Goal: Navigation & Orientation: Find specific page/section

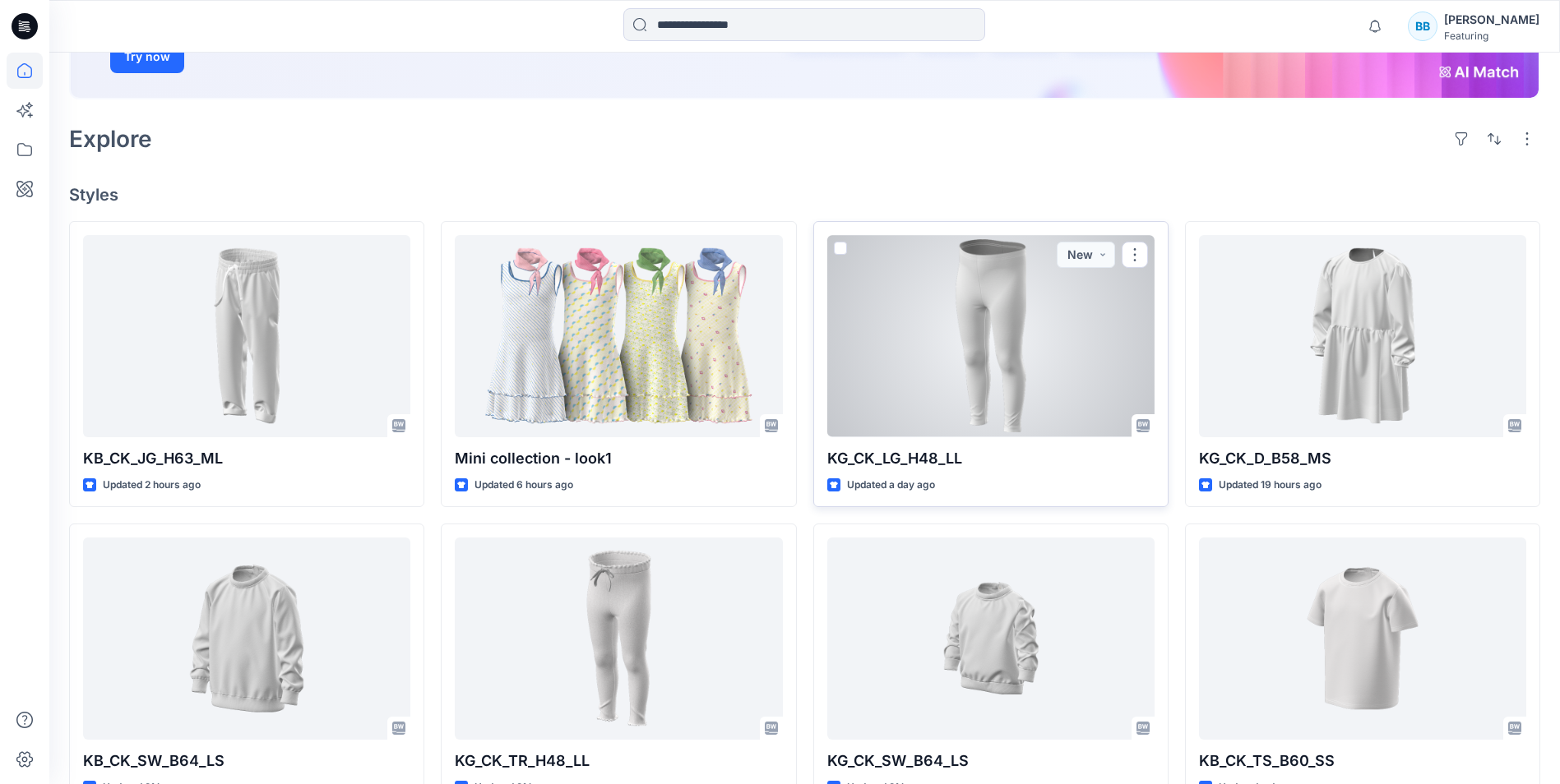
scroll to position [329, 0]
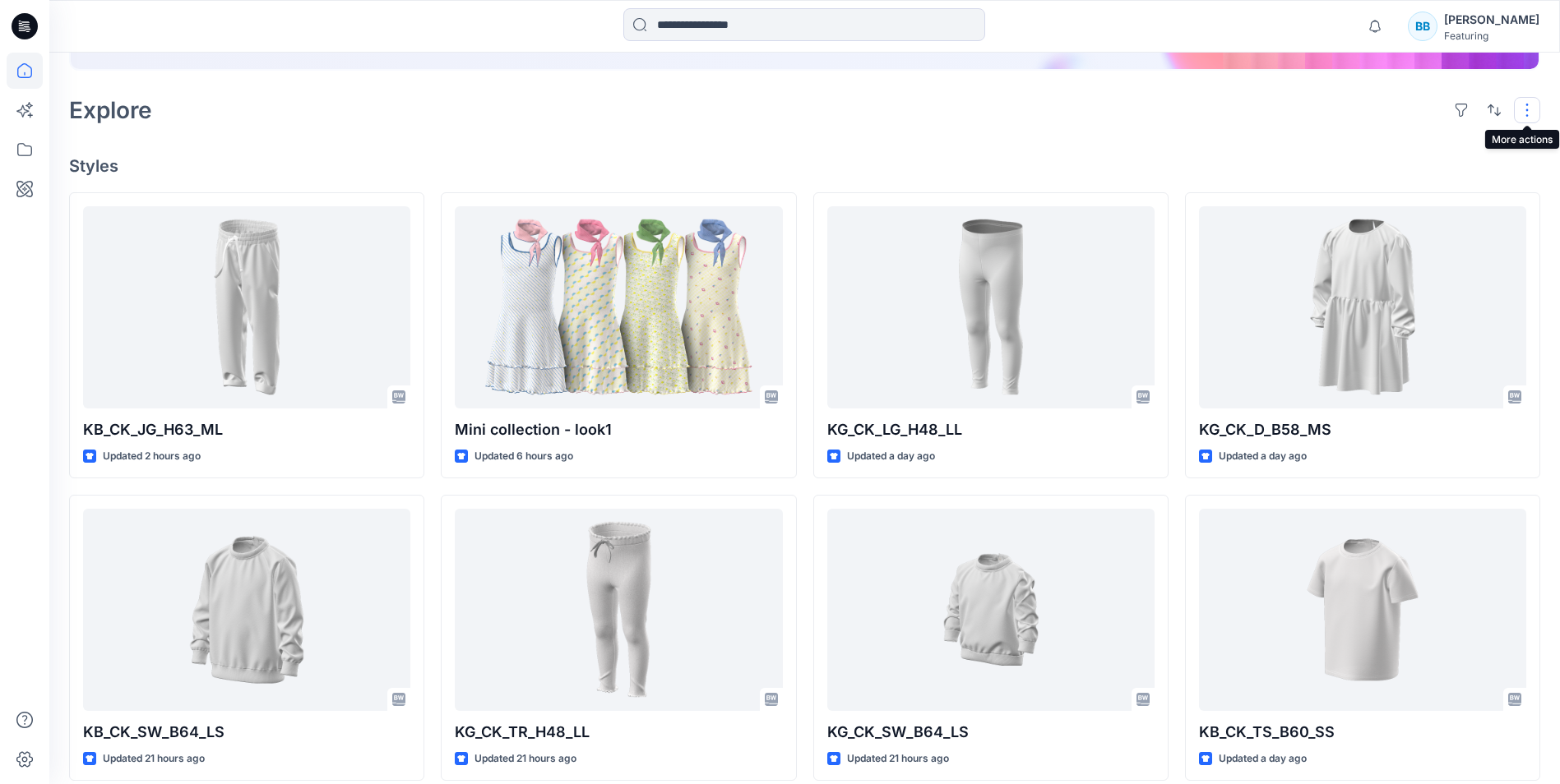
click at [1529, 104] on button "button" at bounding box center [1526, 110] width 26 height 26
click at [1310, 166] on p "Large Grid" at bounding box center [1314, 166] width 82 height 19
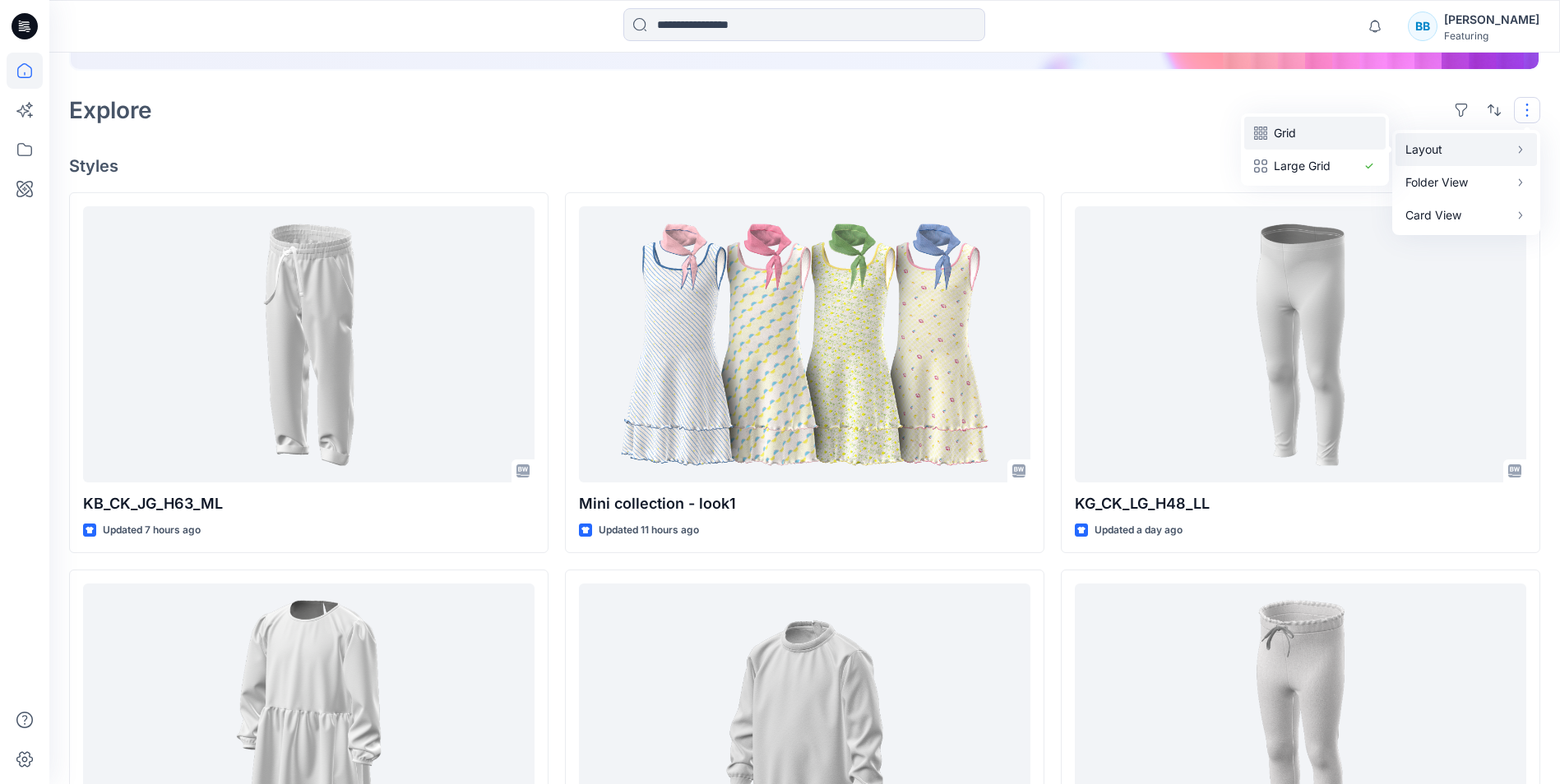
click at [1318, 126] on p "Grid" at bounding box center [1314, 133] width 82 height 19
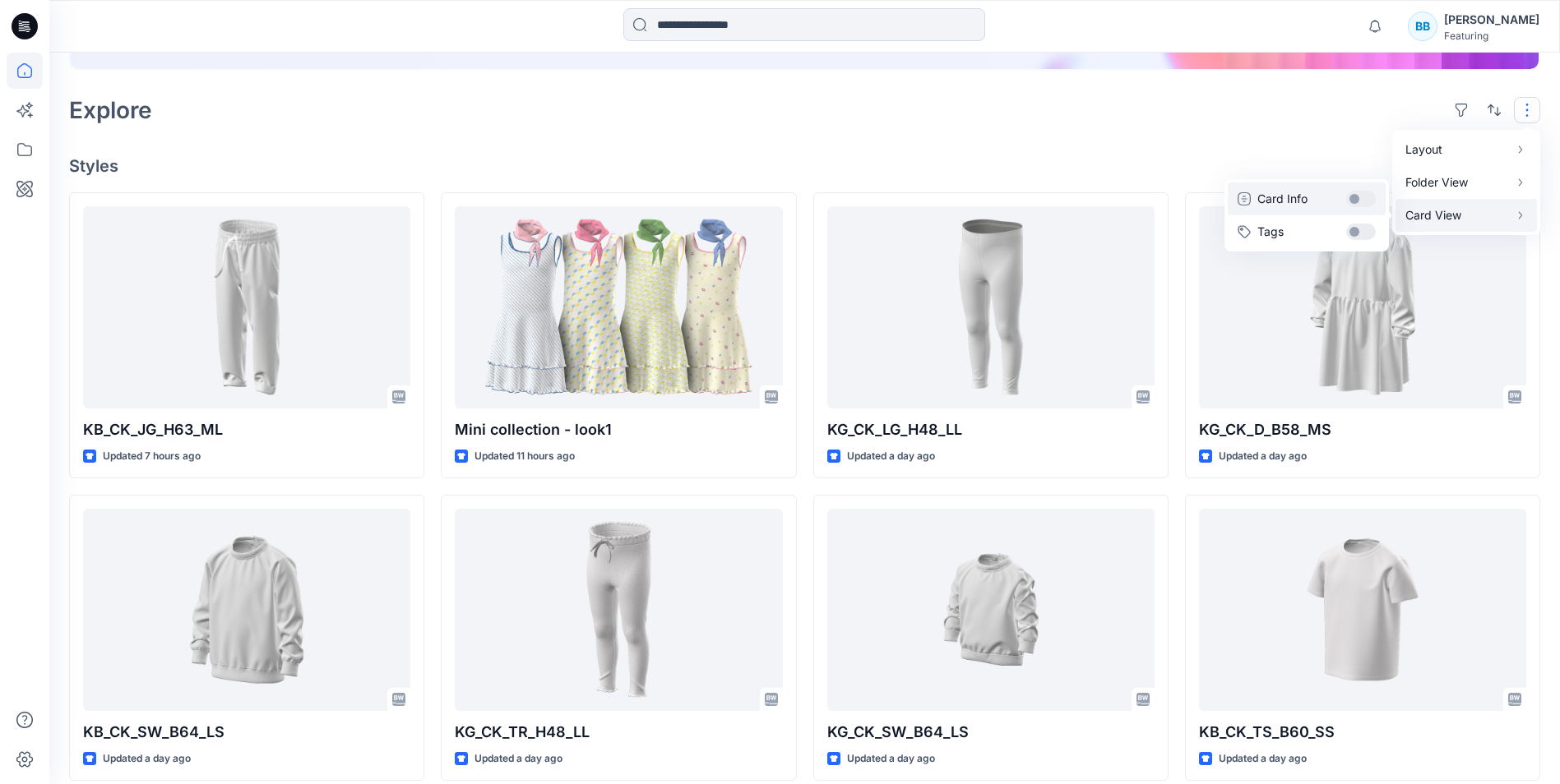
click at [1369, 197] on button "Card Info" at bounding box center [1306, 199] width 158 height 33
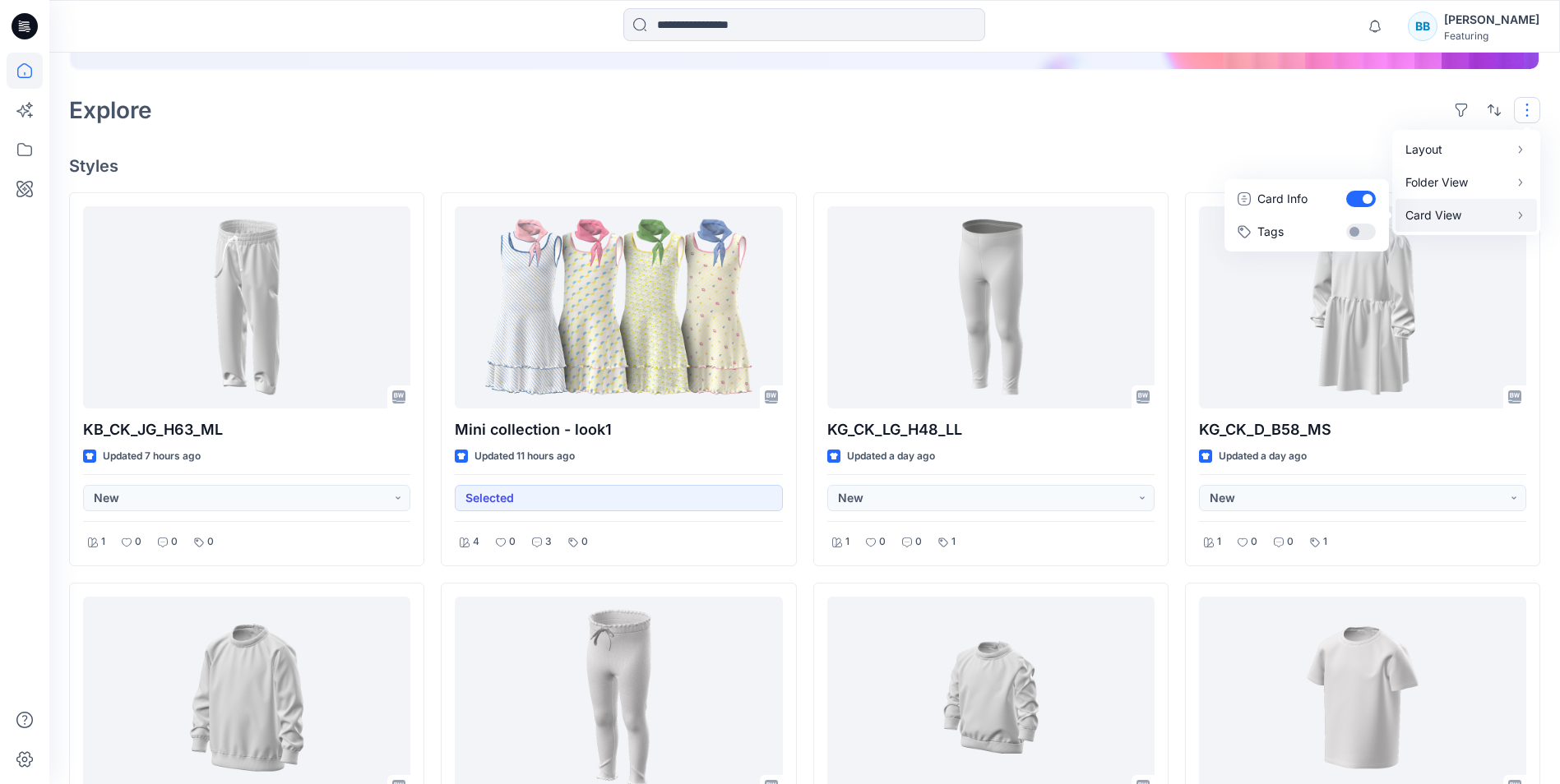
click at [1519, 218] on icon "button" at bounding box center [1520, 215] width 14 height 14
click at [1371, 231] on button "Tags" at bounding box center [1306, 231] width 158 height 33
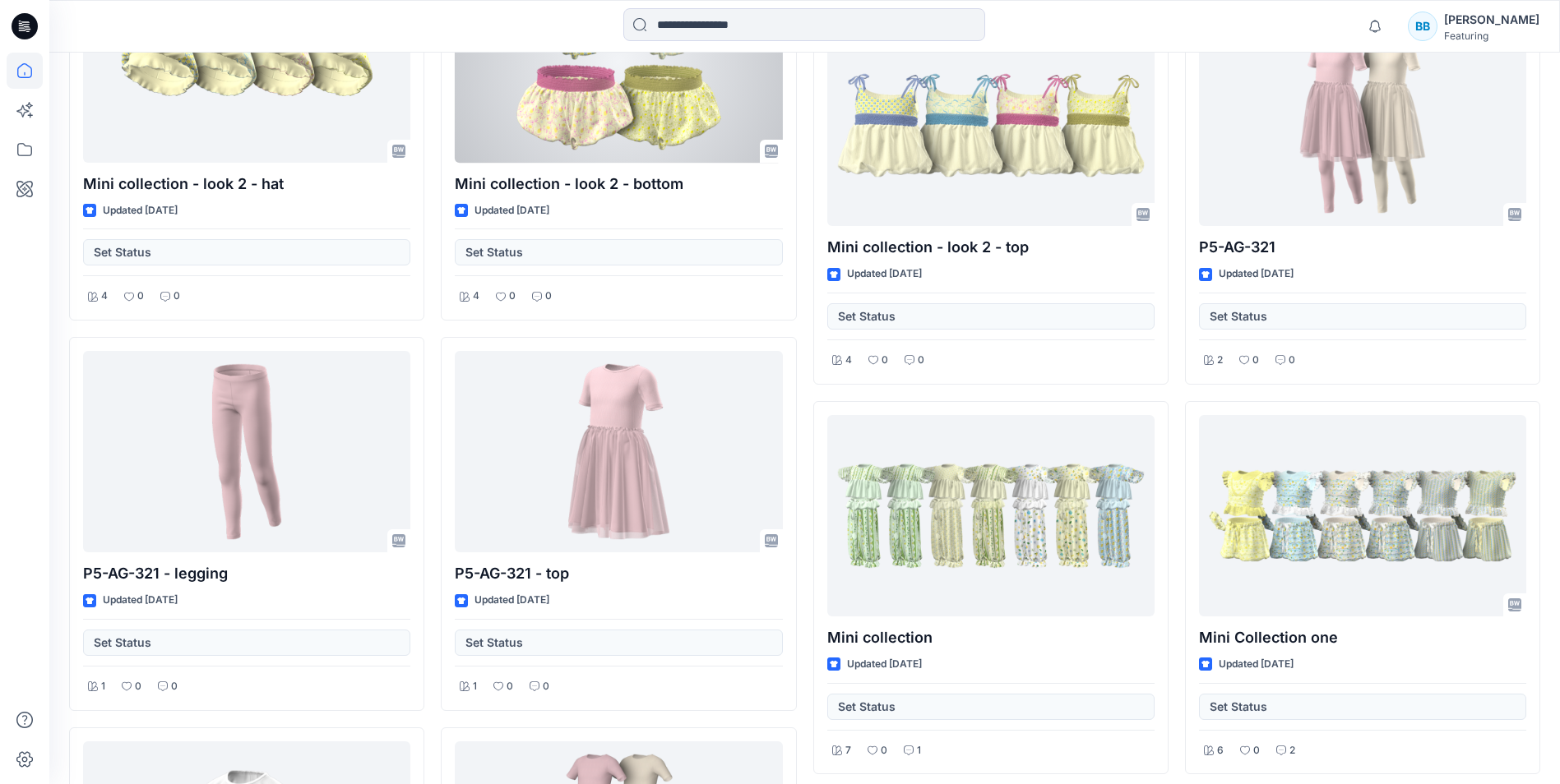
scroll to position [2055, 0]
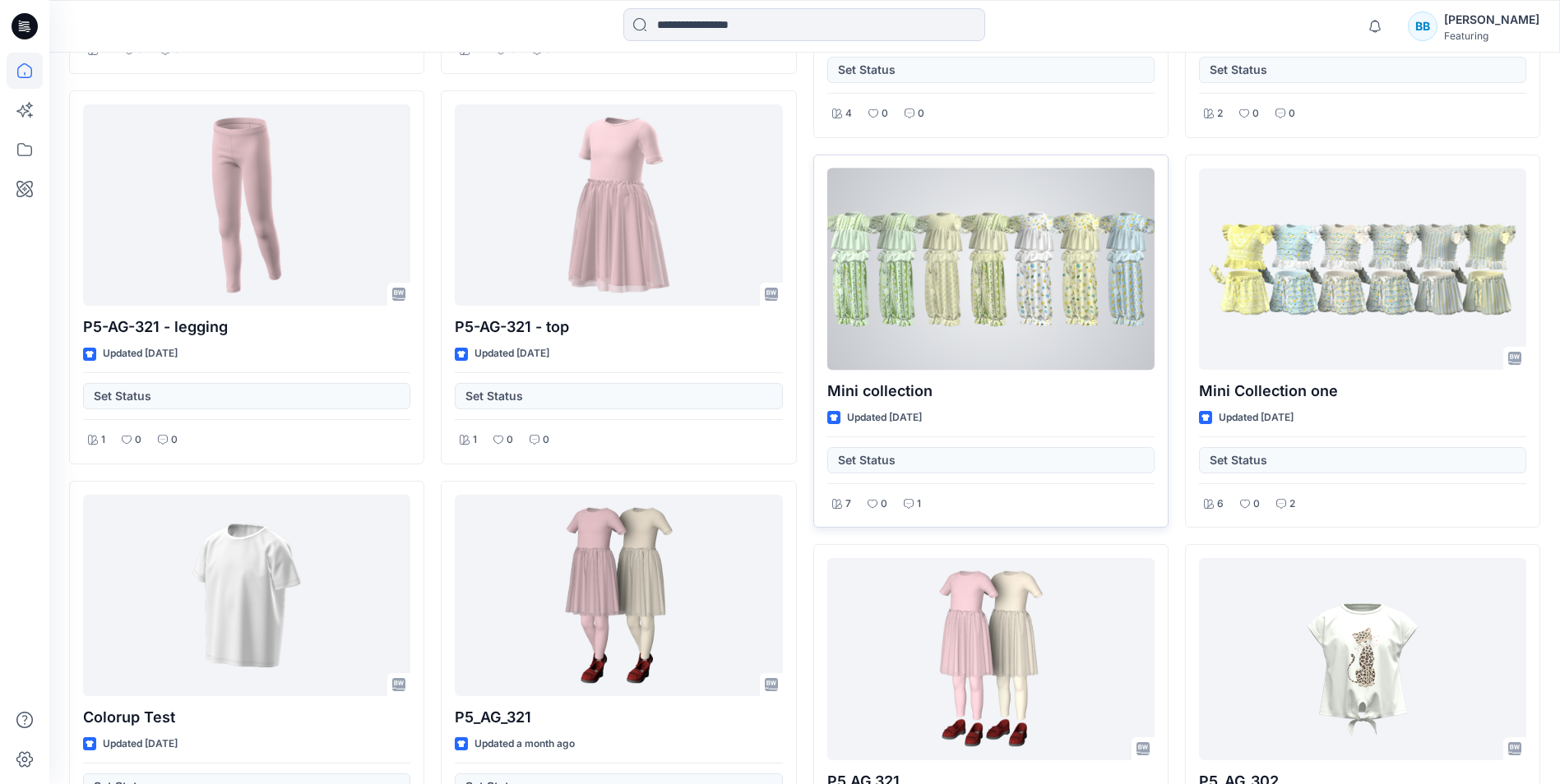
click at [1047, 271] on div at bounding box center [990, 269] width 327 height 201
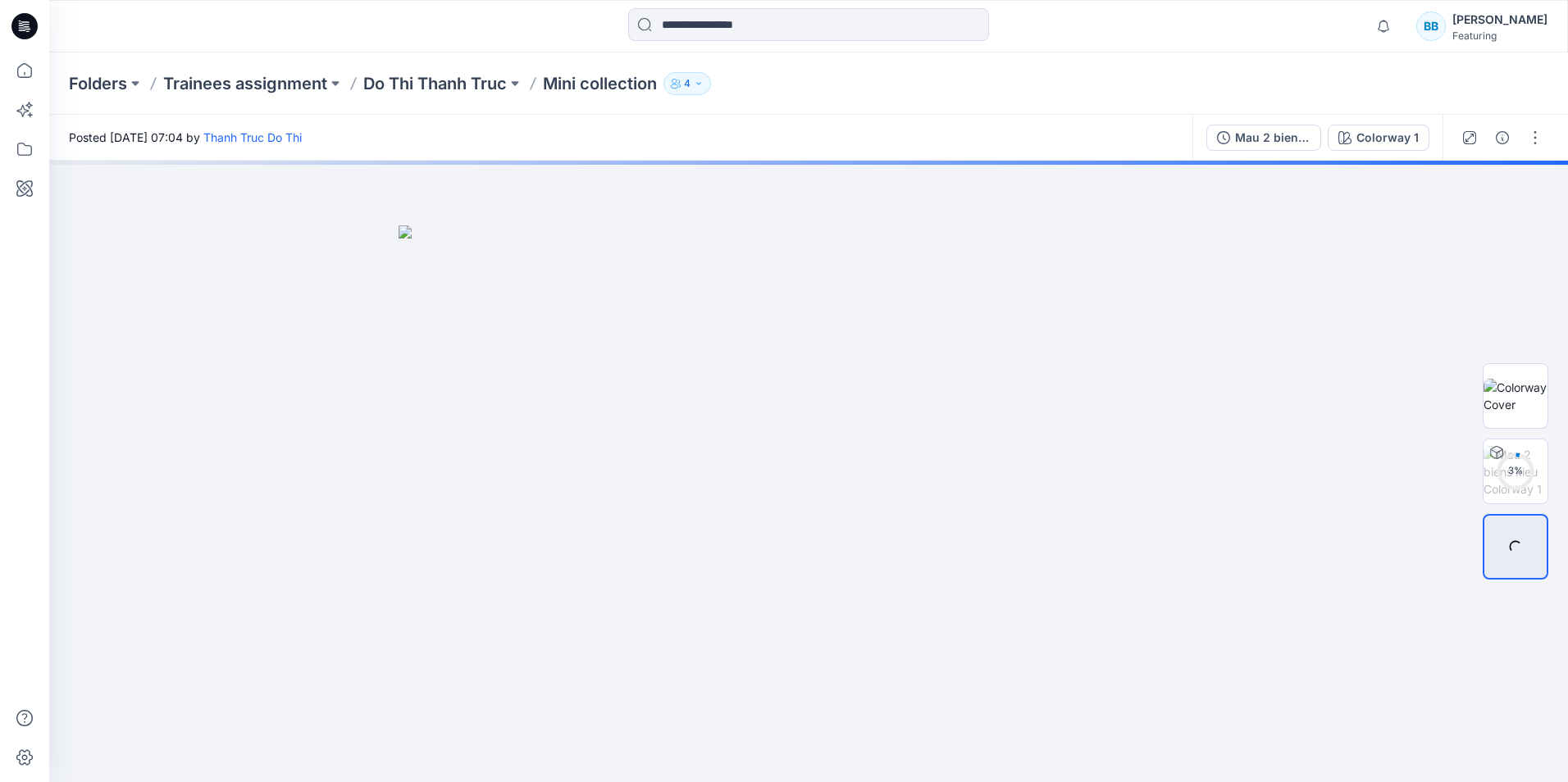
click at [588, 83] on p "Mini collection" at bounding box center [599, 83] width 114 height 23
click at [500, 85] on p "Do Thi Thanh Truc" at bounding box center [435, 83] width 143 height 23
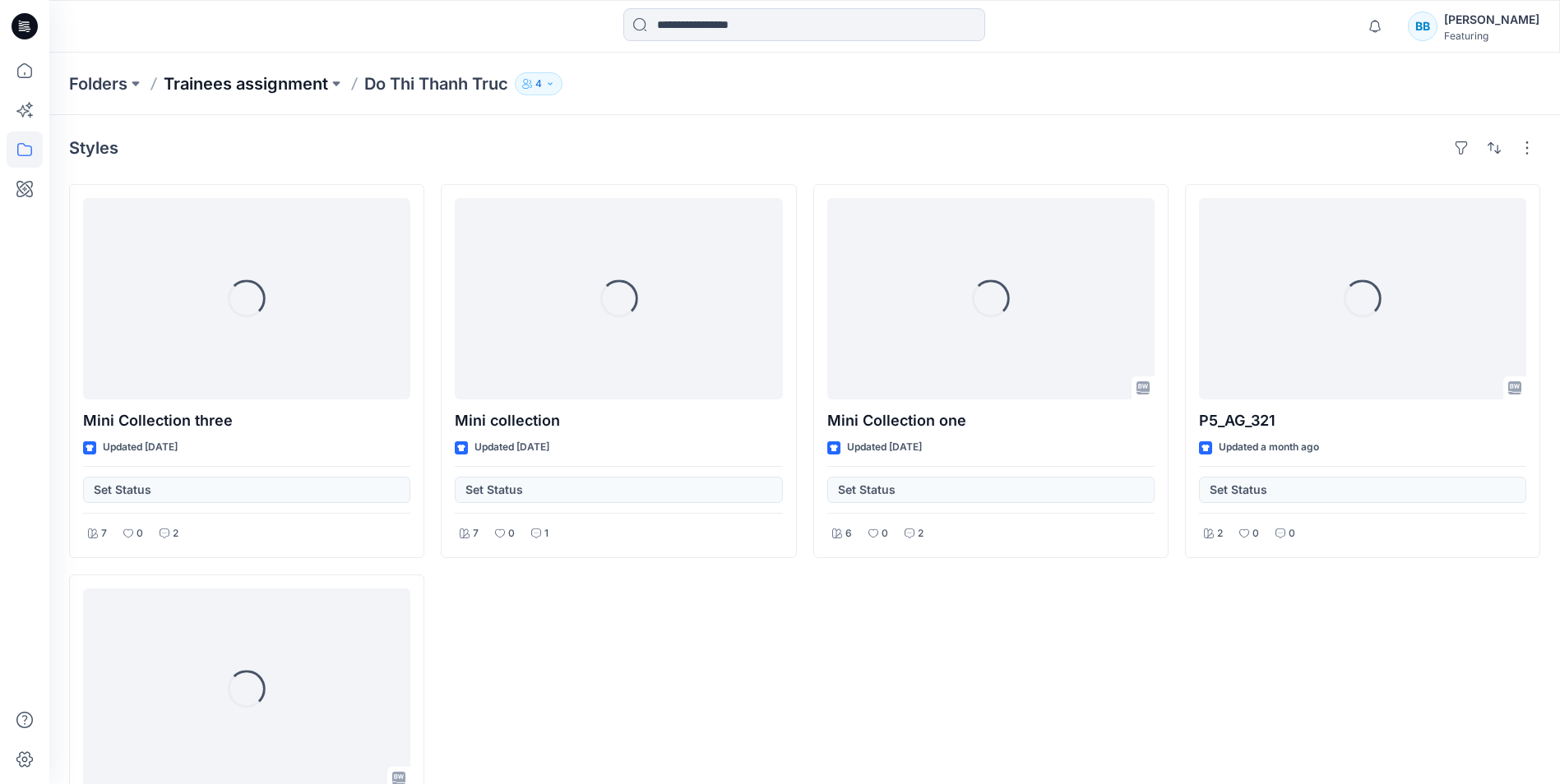
click at [265, 85] on p "Trainees assignment" at bounding box center [246, 84] width 165 height 23
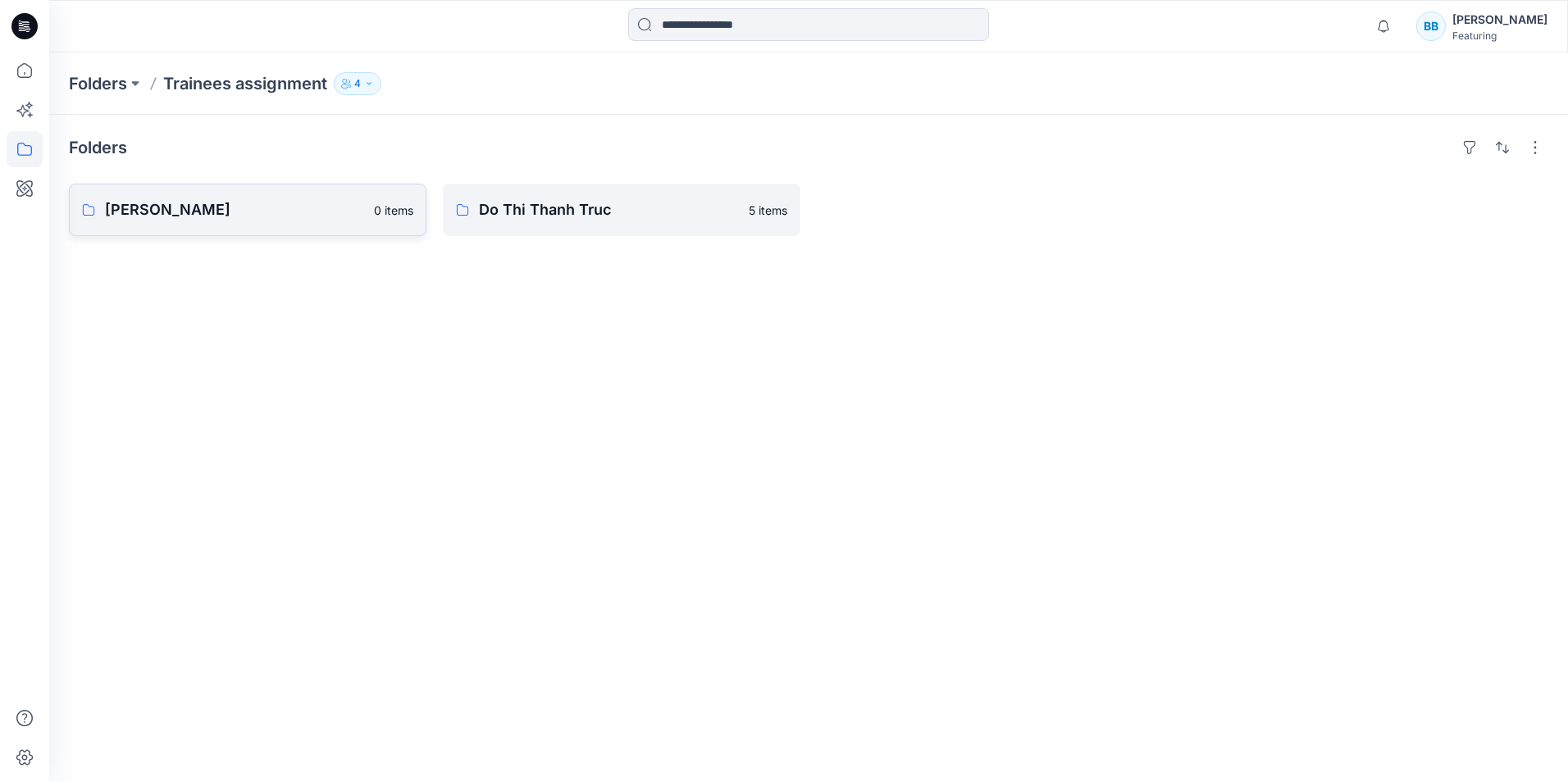
click at [191, 205] on p "[PERSON_NAME]" at bounding box center [234, 209] width 259 height 23
click at [212, 206] on p "Mini collection" at bounding box center [235, 209] width 260 height 23
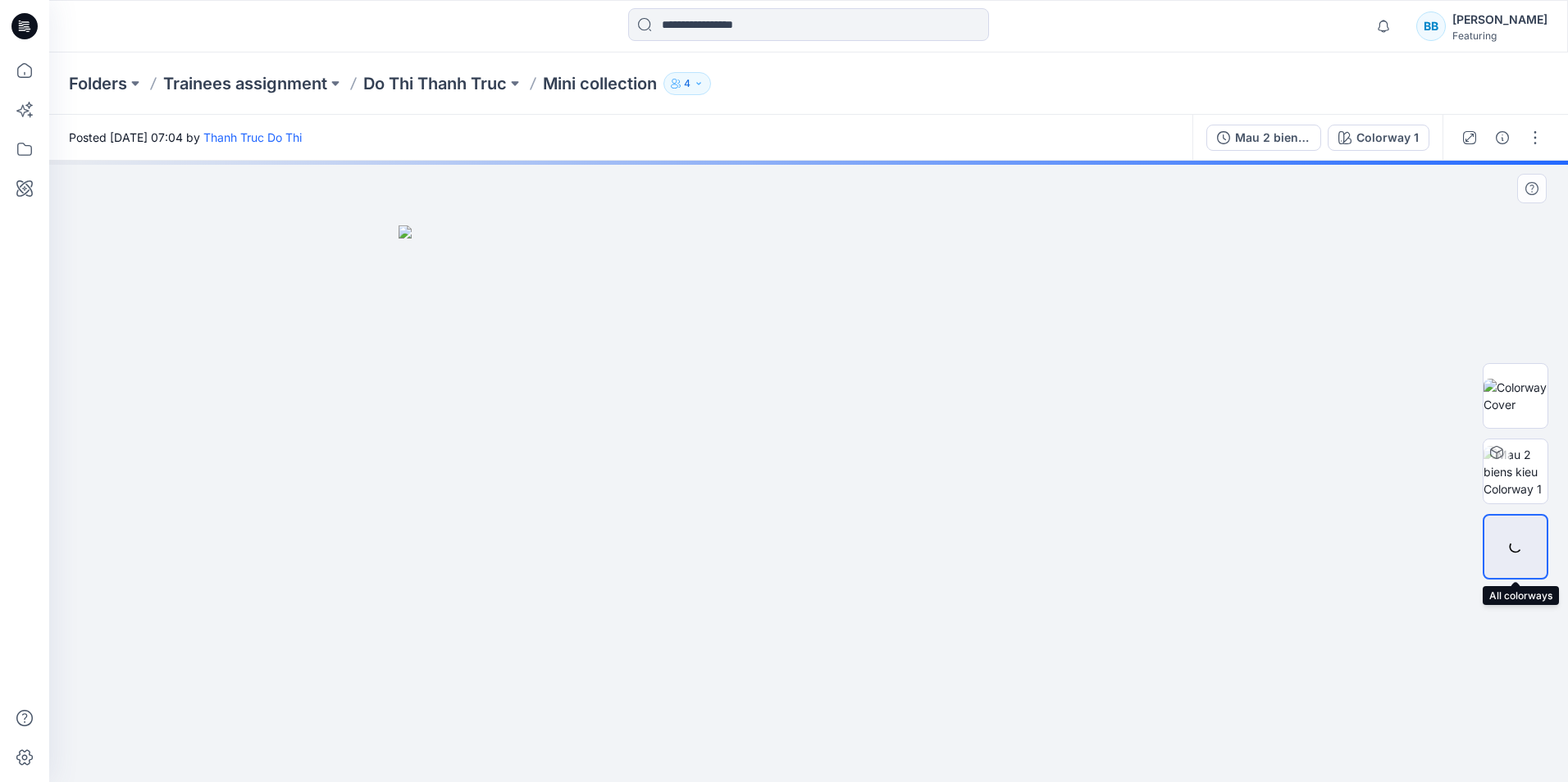
click at [1523, 546] on div at bounding box center [1516, 547] width 66 height 66
click at [1374, 144] on div "Colorway 1" at bounding box center [1388, 137] width 62 height 18
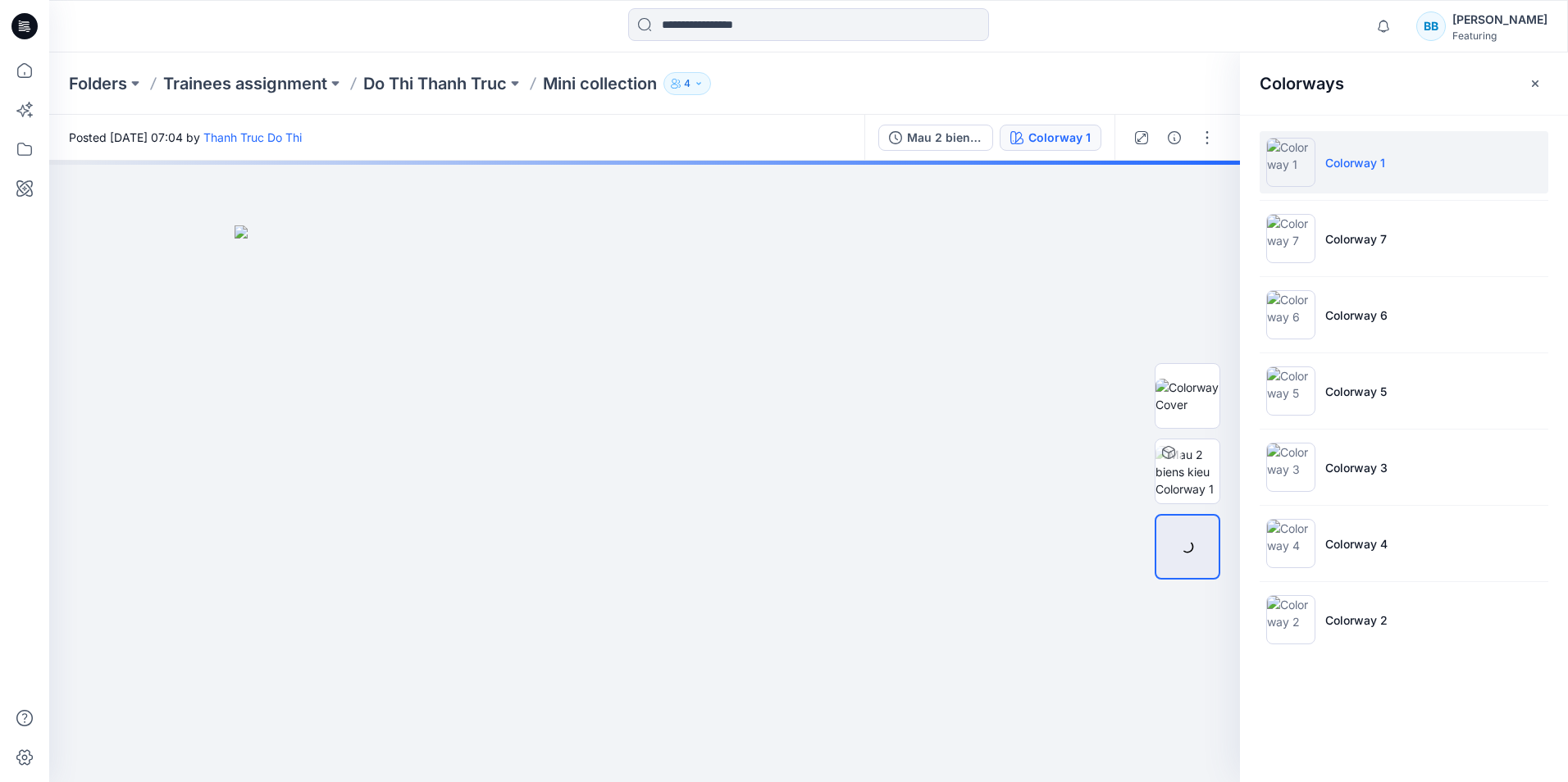
click at [1422, 163] on li "Colorway 1" at bounding box center [1404, 163] width 288 height 62
